Goal: Find specific page/section: Find specific page/section

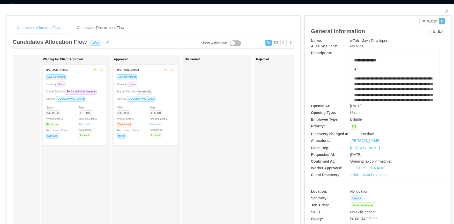
scroll to position [0, 227]
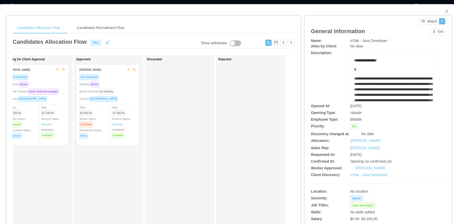
click at [112, 76] on div "Java Developer" at bounding box center [107, 77] width 57 height 6
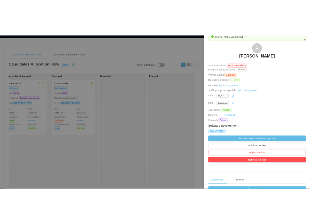
scroll to position [0, 0]
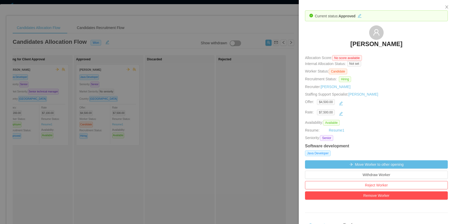
click at [369, 44] on h3 "[PERSON_NAME]" at bounding box center [376, 44] width 52 height 8
click at [284, 55] on div at bounding box center [227, 112] width 454 height 224
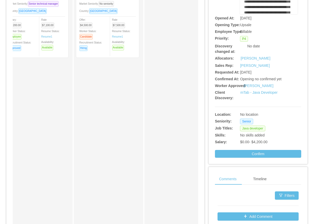
scroll to position [91, 0]
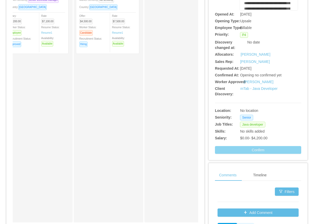
click at [259, 154] on button "Confirm" at bounding box center [258, 150] width 86 height 8
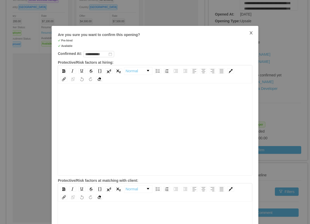
click at [251, 33] on icon "icon: close" at bounding box center [251, 32] width 3 height 3
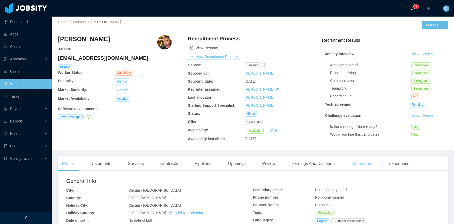
scroll to position [2, 0]
click at [242, 164] on div "Openings" at bounding box center [237, 163] width 26 height 14
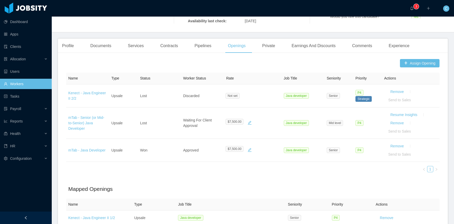
scroll to position [118, 0]
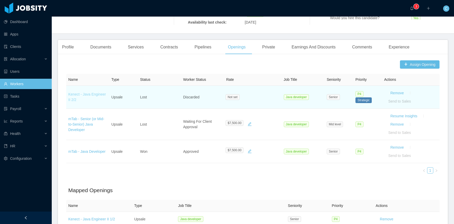
click at [94, 96] on link "Kenect - Java Engineer II 2/2" at bounding box center [87, 97] width 38 height 10
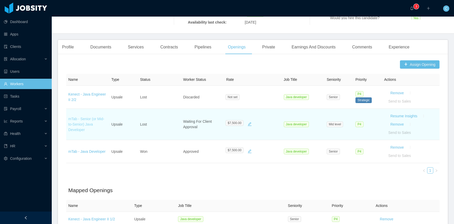
click at [94, 121] on link "mTab - Senior (or Mid-to-Senior) Java Developer" at bounding box center [86, 124] width 36 height 15
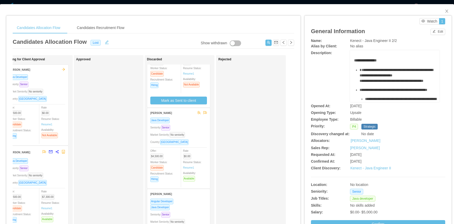
scroll to position [178, 0]
